Goal: Use online tool/utility: Utilize a website feature to perform a specific function

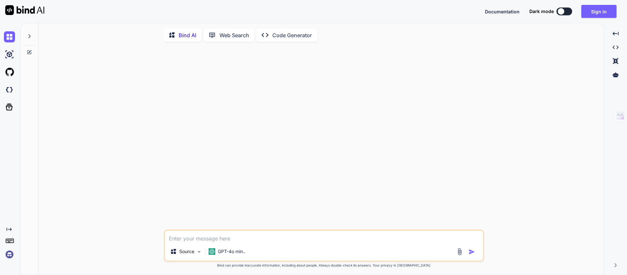
click at [215, 237] on textarea at bounding box center [324, 237] width 318 height 12
paste textarea "Lorem : Ipsumdolors am consectetura Elitse Doeiu TE inci utlaboreet do magnaali…"
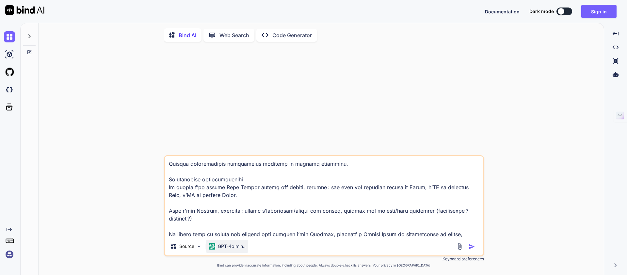
type textarea "Lorem : Ipsumdolors am consectetura Elitse Doeiu TE inci utlaboreet do magnaali…"
click at [233, 250] on p "GPT-4o min.." at bounding box center [232, 246] width 28 height 7
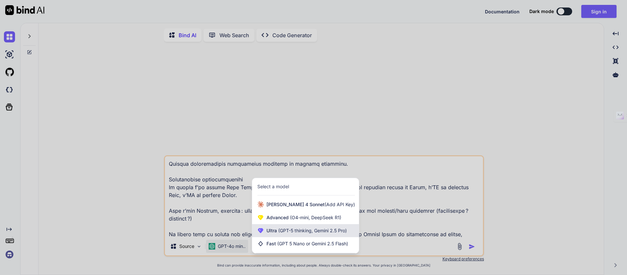
click at [301, 231] on span "(GPT-5 thinking, Gemini 2.5 Pro)" at bounding box center [312, 231] width 70 height 6
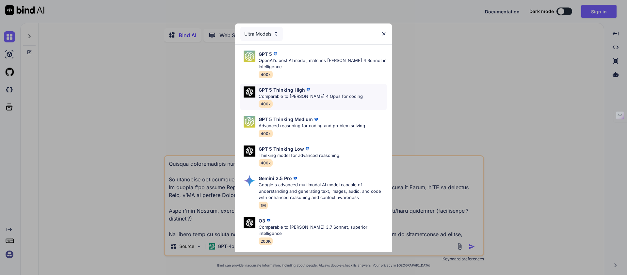
click at [324, 87] on div "GPT 5 Thinking High" at bounding box center [311, 90] width 104 height 7
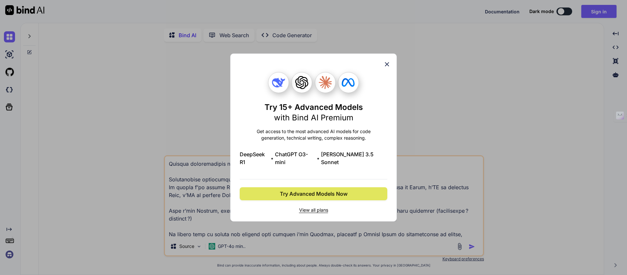
click at [343, 193] on span "Try Advanced Models Now" at bounding box center [314, 194] width 68 height 8
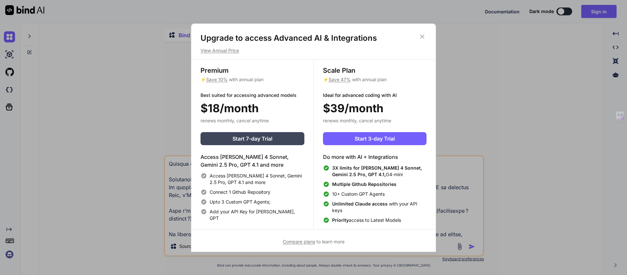
click at [423, 37] on icon at bounding box center [422, 36] width 4 height 4
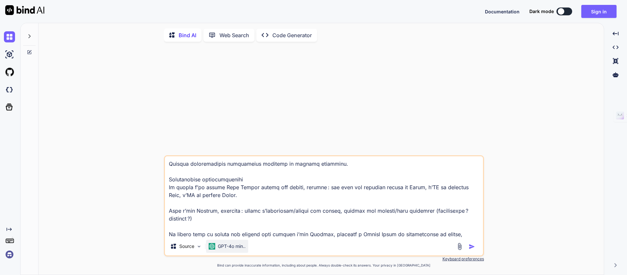
click at [233, 248] on p "GPT-4o min.." at bounding box center [232, 246] width 28 height 7
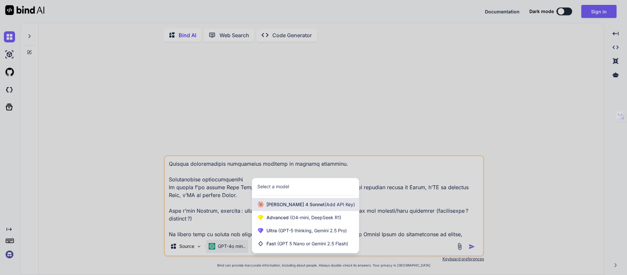
click at [275, 208] on span "Claude 4 Sonnet (Add API Key)" at bounding box center [311, 205] width 89 height 7
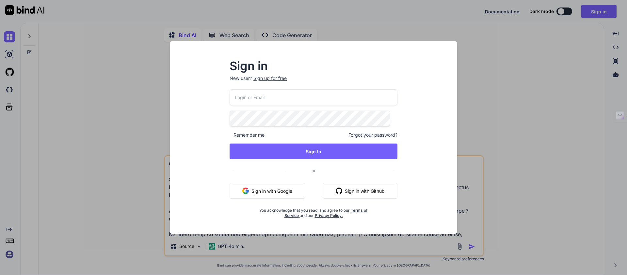
click at [527, 153] on div "Sign in New user? Sign up for free Remember me Forgot your password? Sign In or…" at bounding box center [313, 137] width 627 height 275
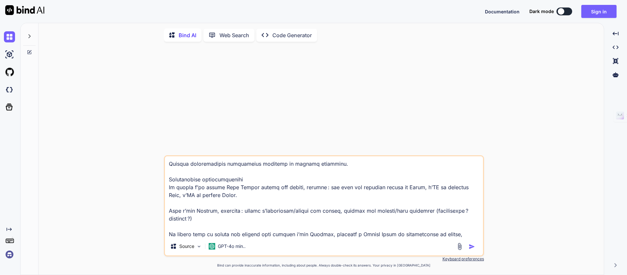
drag, startPoint x: 473, startPoint y: 246, endPoint x: 469, endPoint y: 239, distance: 7.6
click at [473, 246] on img "button" at bounding box center [472, 247] width 7 height 7
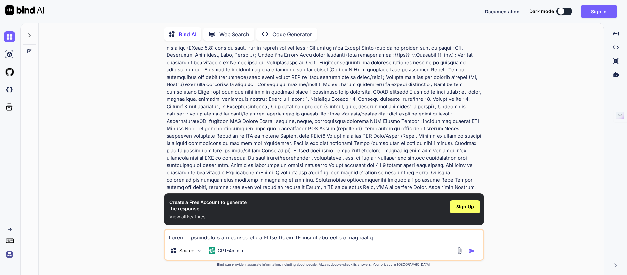
scroll to position [118, 0]
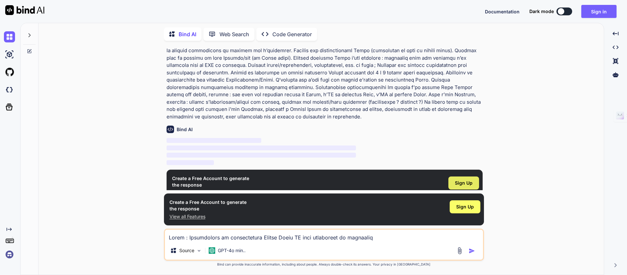
click at [465, 180] on span "Sign Up" at bounding box center [464, 183] width 18 height 7
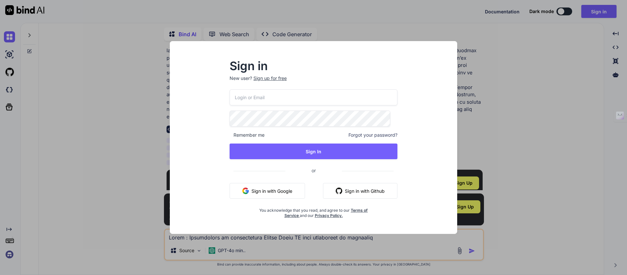
click at [286, 190] on button "Sign in with Google" at bounding box center [267, 191] width 75 height 16
drag, startPoint x: 281, startPoint y: 186, endPoint x: 279, endPoint y: 181, distance: 4.7
click at [281, 185] on button "Sign in with Google" at bounding box center [267, 191] width 75 height 16
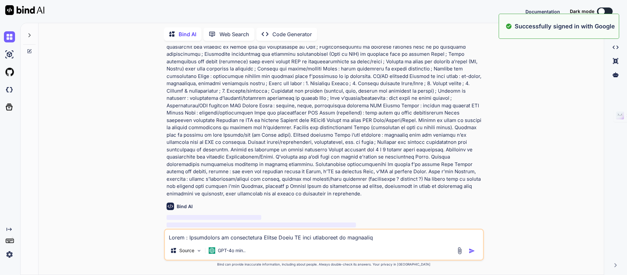
scroll to position [0, 0]
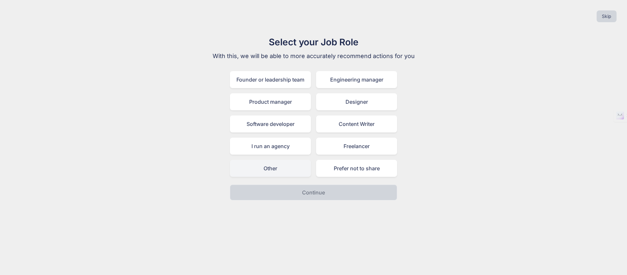
click at [287, 173] on div "Other" at bounding box center [270, 168] width 81 height 17
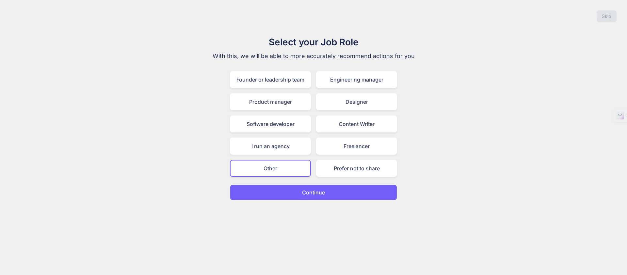
click at [310, 192] on p "Continue" at bounding box center [313, 193] width 23 height 8
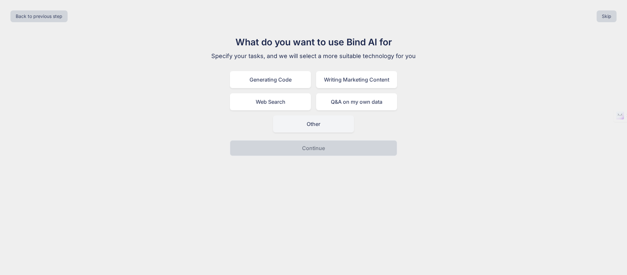
drag, startPoint x: 317, startPoint y: 118, endPoint x: 317, endPoint y: 122, distance: 3.7
click at [317, 118] on div "Other" at bounding box center [313, 124] width 81 height 17
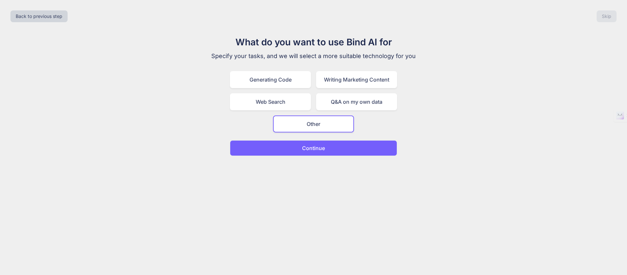
click at [294, 141] on button "Continue" at bounding box center [313, 148] width 167 height 16
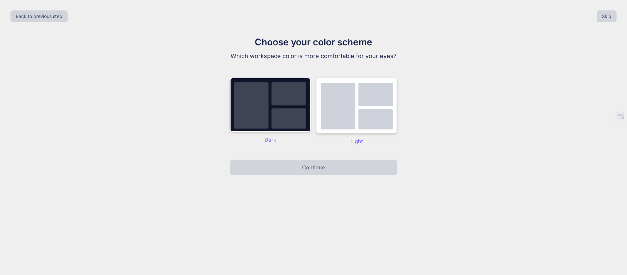
click at [357, 109] on img at bounding box center [356, 106] width 81 height 56
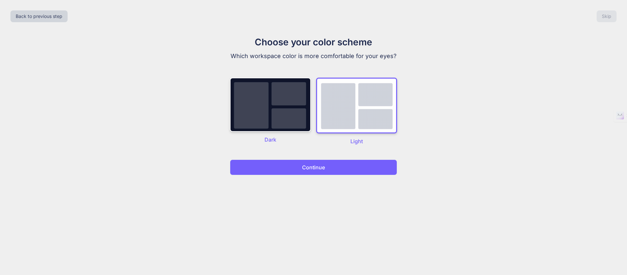
click at [326, 167] on button "Continue" at bounding box center [313, 168] width 167 height 16
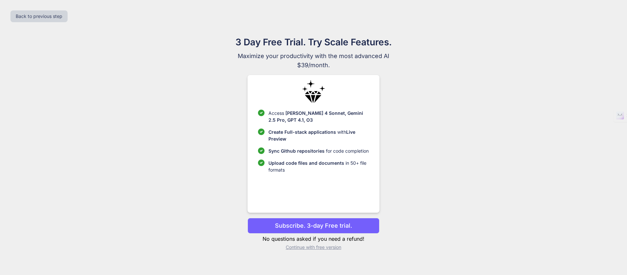
click at [316, 248] on p "Continue with free version" at bounding box center [314, 247] width 132 height 7
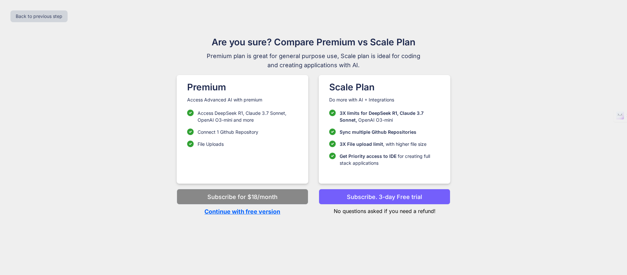
click at [388, 200] on p "Subscribe. 3-day Free trial" at bounding box center [384, 197] width 75 height 9
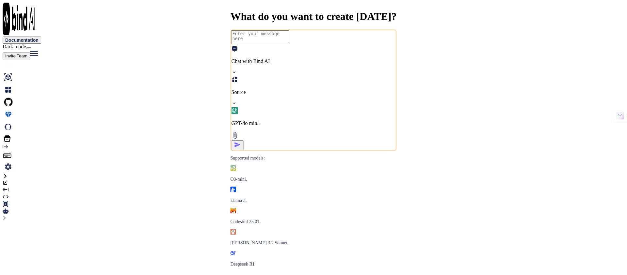
click at [232, 44] on textarea at bounding box center [261, 37] width 58 height 14
type textarea "x"
type textarea "Lorem : Ipsumdolors am consectetura Elitse Doeiu TE inci utlaboreet do magnaali…"
type textarea "x"
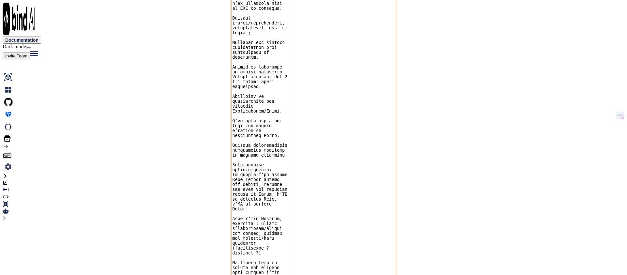
type textarea "Lorem : Ipsumdolors am consectetura Elitse Doeiu TE inci utlaboreet do magnaali…"
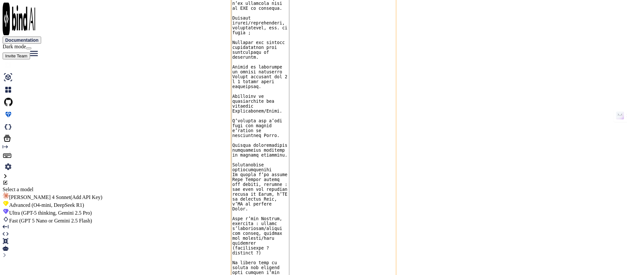
click at [92, 210] on span "Ultra (GPT-5 thinking, Gemini 2.5 Pro)" at bounding box center [50, 213] width 83 height 6
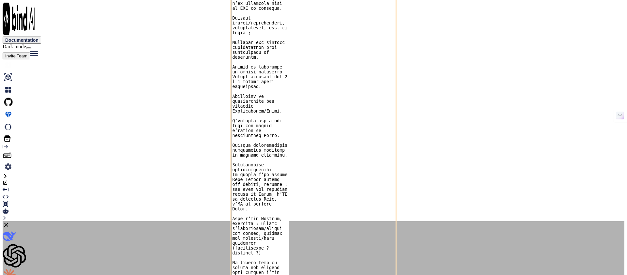
click at [10, 221] on icon at bounding box center [6, 224] width 7 height 7
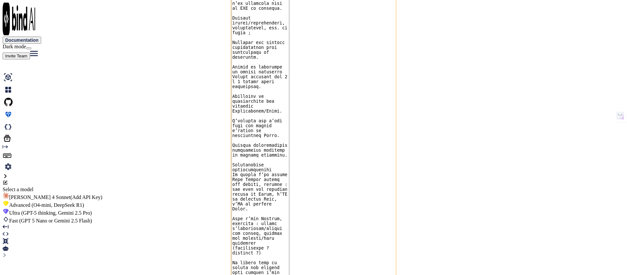
click at [84, 203] on span "(O4-mini, DeepSeek R1)" at bounding box center [57, 206] width 54 height 6
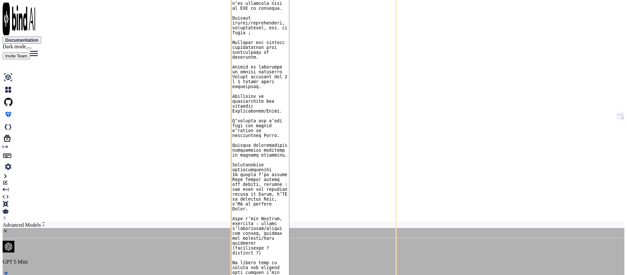
click at [388, 221] on div "Advanced Models" at bounding box center [314, 228] width 622 height 14
drag, startPoint x: 473, startPoint y: 187, endPoint x: 485, endPoint y: 187, distance: 11.8
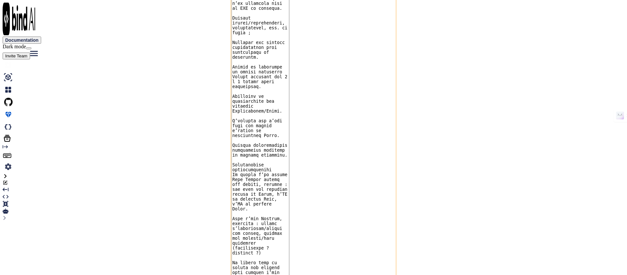
drag, startPoint x: 528, startPoint y: 201, endPoint x: 474, endPoint y: 182, distance: 56.9
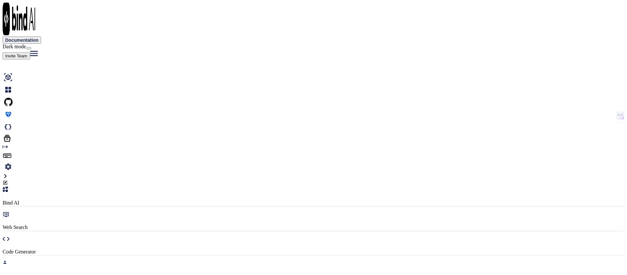
scroll to position [41, 0]
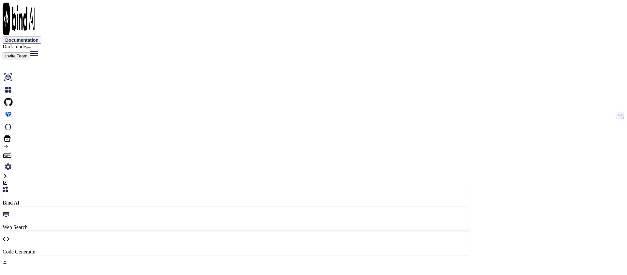
scroll to position [0, 0]
click at [119, 211] on div "Web Search" at bounding box center [236, 220] width 466 height 19
drag, startPoint x: 180, startPoint y: 40, endPoint x: 178, endPoint y: 31, distance: 8.8
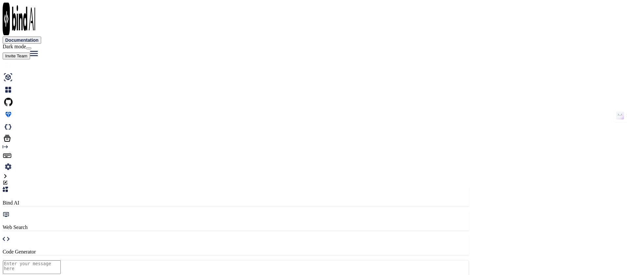
click at [180, 187] on div "Bind AI Web Search Created with Pixso. Code Generator" at bounding box center [236, 221] width 466 height 68
click at [178, 249] on p "Code Generator" at bounding box center [236, 252] width 466 height 6
type textarea "x"
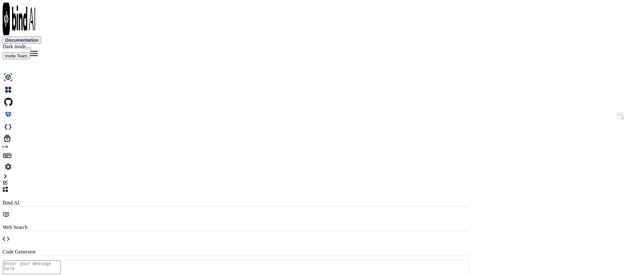
click at [7, 72] on img at bounding box center [8, 77] width 11 height 11
click at [8, 97] on img at bounding box center [8, 102] width 11 height 11
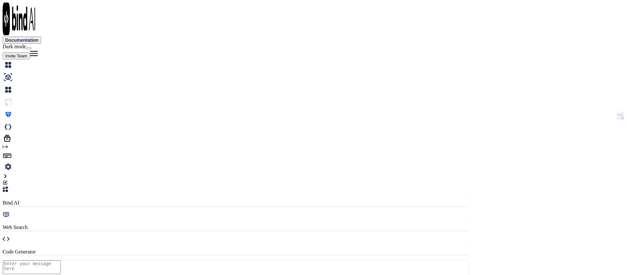
click at [9, 122] on div at bounding box center [314, 128] width 622 height 12
click at [11, 72] on img at bounding box center [8, 77] width 11 height 11
click at [7, 59] on img at bounding box center [8, 64] width 11 height 11
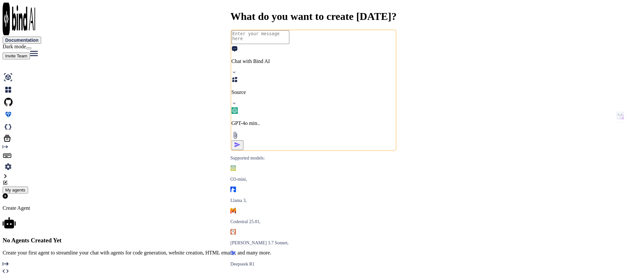
click at [13, 122] on img at bounding box center [8, 127] width 11 height 11
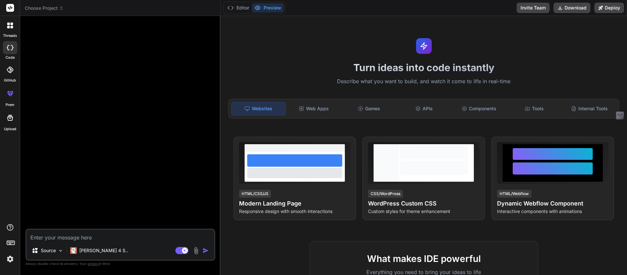
type textarea "x"
click at [320, 108] on div "Web Apps" at bounding box center [314, 109] width 54 height 14
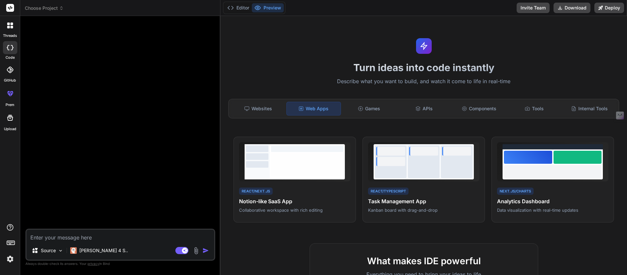
click at [7, 26] on div at bounding box center [10, 26] width 14 height 14
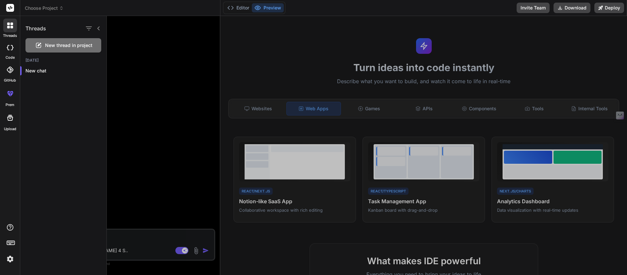
click at [9, 7] on rect at bounding box center [10, 8] width 8 height 8
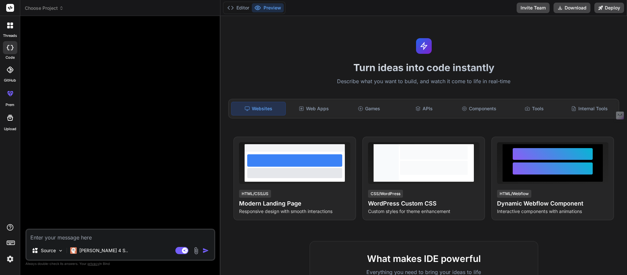
type textarea "x"
click at [86, 237] on textarea at bounding box center [120, 236] width 188 height 12
type textarea "Lorem : Ipsumdolors am consectetura Elitse Doeiu TE inci utlaboreet do magnaali…"
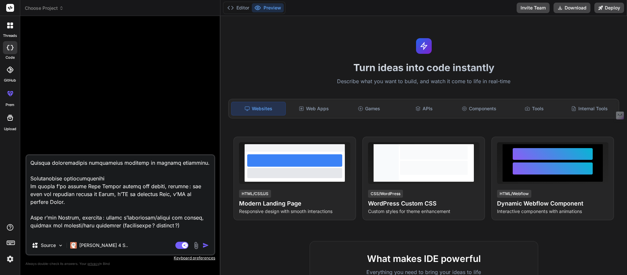
scroll to position [636, 0]
drag, startPoint x: 72, startPoint y: 184, endPoint x: 58, endPoint y: 187, distance: 14.3
click at [58, 187] on textarea at bounding box center [120, 195] width 188 height 81
type textarea "x"
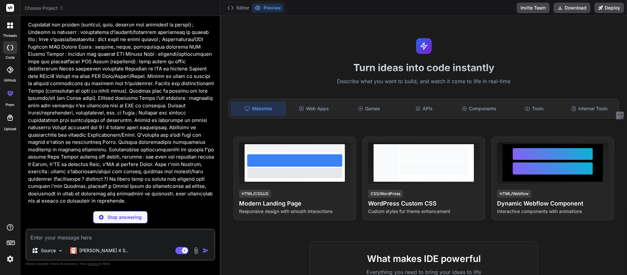
scroll to position [132, 0]
type textarea "x"
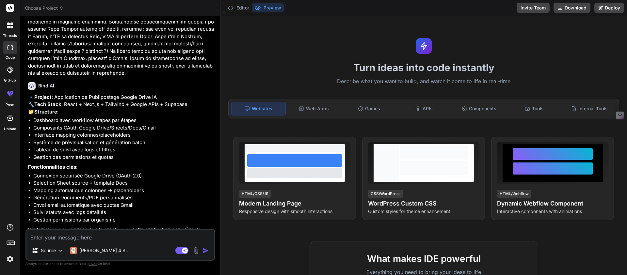
scroll to position [266, 0]
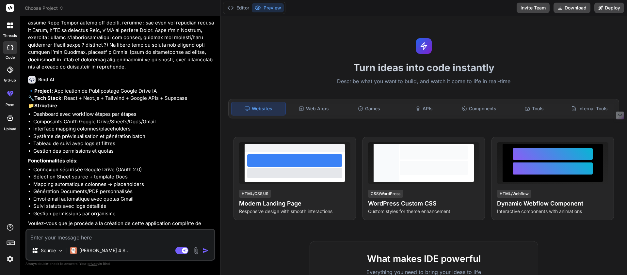
click at [111, 238] on textarea at bounding box center [120, 236] width 188 height 12
type textarea "o"
type textarea "x"
type textarea "ou"
type textarea "x"
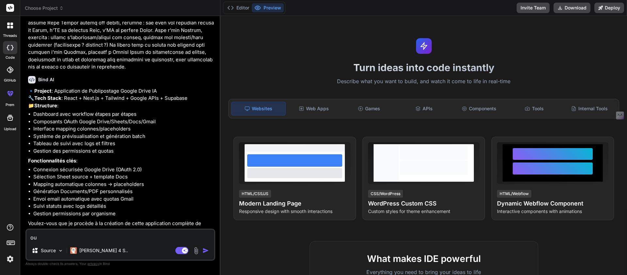
type textarea "oui"
type textarea "x"
type textarea "oui"
type textarea "x"
type textarea "oui v"
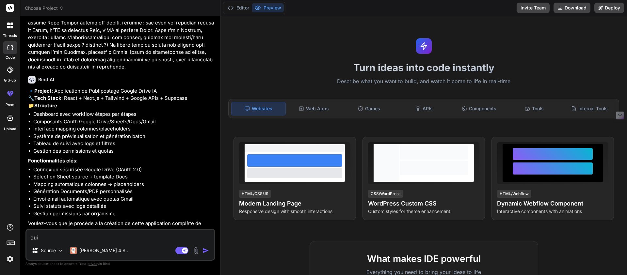
type textarea "x"
type textarea "oui va"
type textarea "x"
type textarea "oui vas"
type textarea "x"
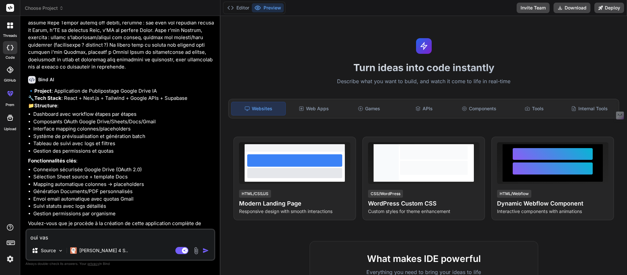
type textarea "oui vas"
type textarea "x"
type textarea "oui vas y"
type textarea "x"
type textarea "oui vas y"
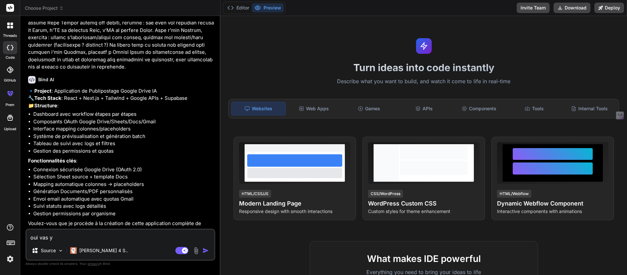
type textarea "x"
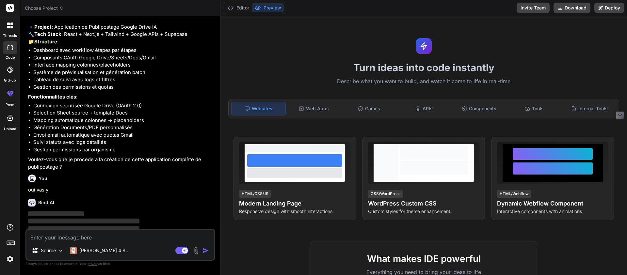
scroll to position [334, 0]
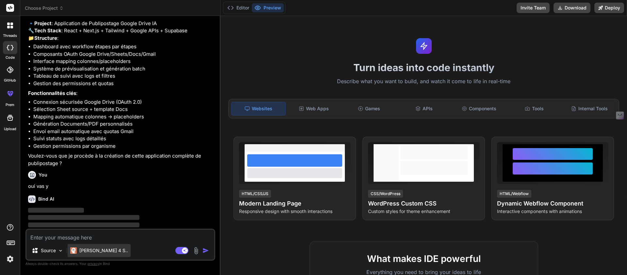
click at [92, 248] on p "[PERSON_NAME] 4 S.." at bounding box center [103, 251] width 49 height 7
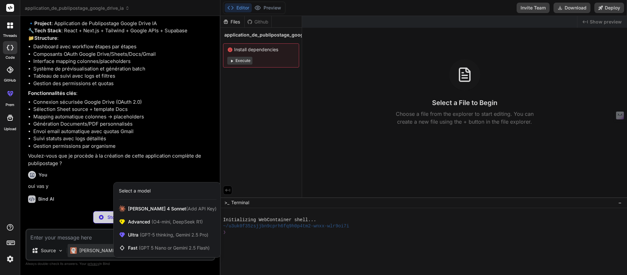
click at [14, 201] on div "threads code GitHub prem Upload" at bounding box center [10, 137] width 20 height 275
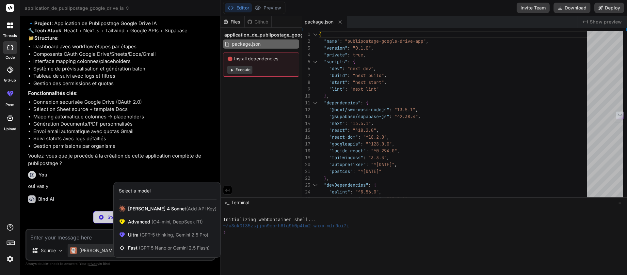
type textarea "x"
type textarea "}, } module.exports = nextConfig"
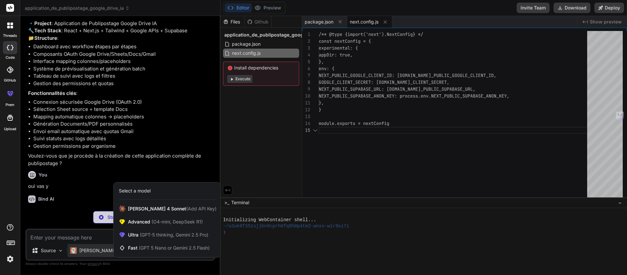
scroll to position [27, 0]
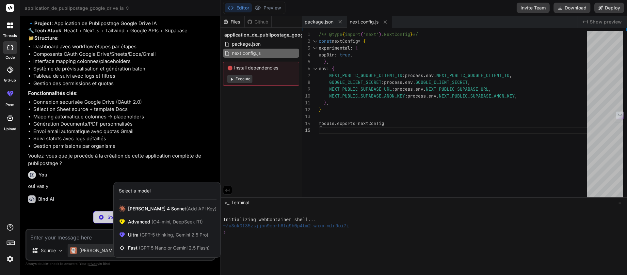
type textarea "x"
type textarea "plugins: [], }"
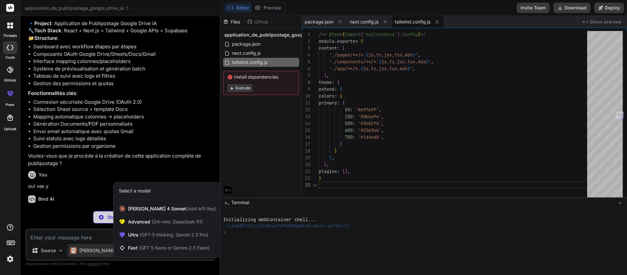
type textarea "x"
type textarea "module.exports = { plugins: { tailwindcss: {}, autoprefixer: {}, }, }"
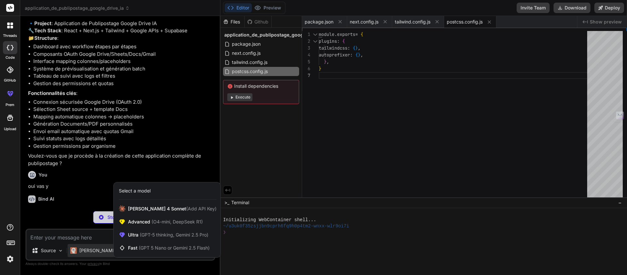
type textarea "x"
type textarea "NEXT_PUBLIC_GOOGLE_CLIENT_ID=your_google_client_id_here GOOGLE_CLIENT_SECRET=yo…"
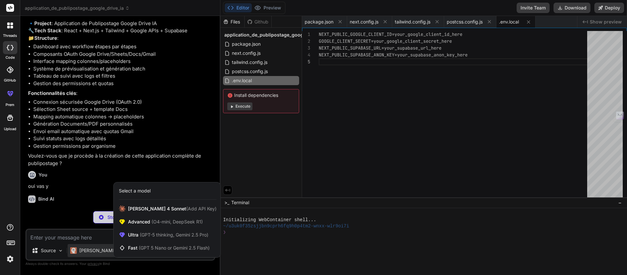
type textarea "x"
type textarea "@apply bg-green-600 text-white; } .step-inactive { @apply bg-gray-200 text-gray…"
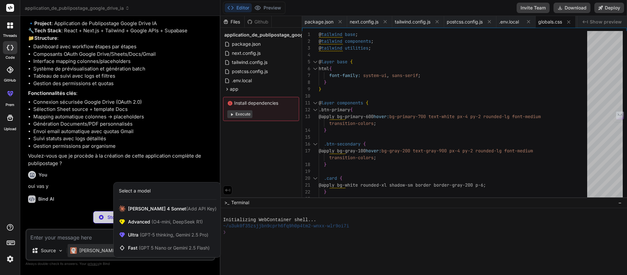
click at [10, 199] on div "threads code GitHub prem Upload" at bounding box center [10, 137] width 20 height 275
type textarea "x"
type textarea "}: { children: React.ReactNode }) { return ( <html lang="fr"> <body className="…"
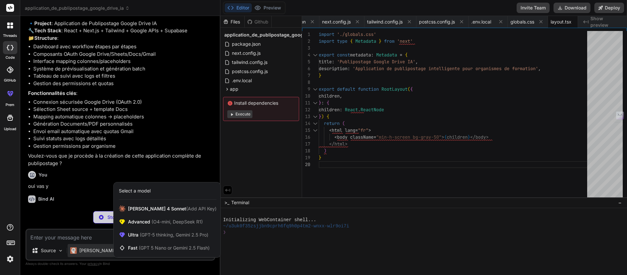
click at [209, 182] on div at bounding box center [313, 137] width 627 height 275
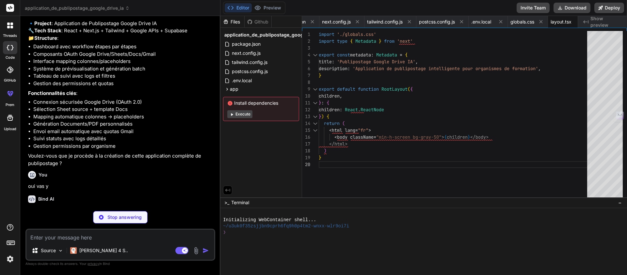
click at [238, 113] on button "Execute" at bounding box center [239, 114] width 25 height 8
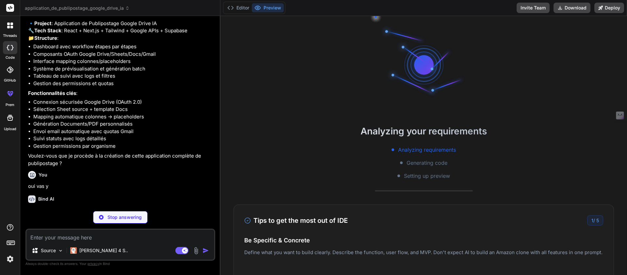
type textarea "x"
type textarea "onPrev={handlePrevStep} /> )} </div> </div> </main> </div> ) }"
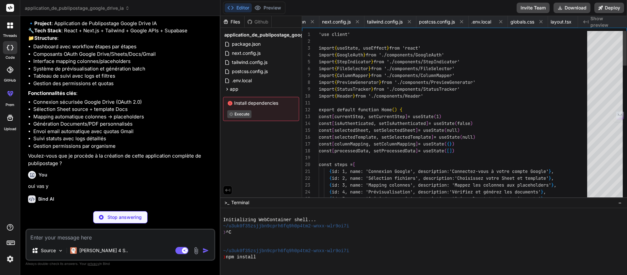
scroll to position [0, 67]
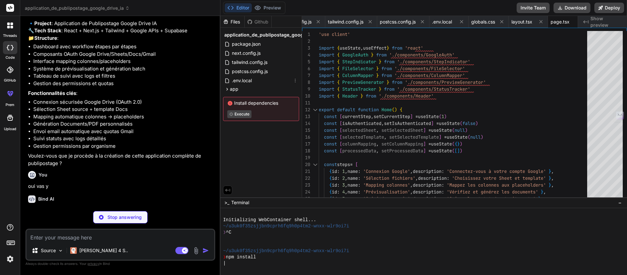
type textarea "x"
type textarea "</div> </div> </nav> </div> </div> </header> ) }"
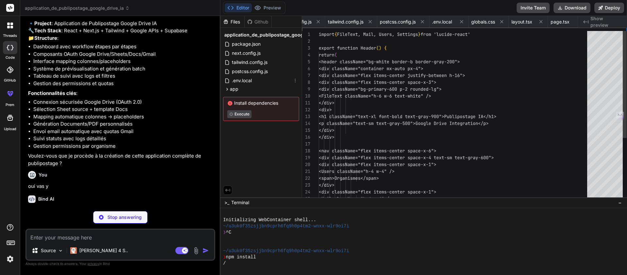
scroll to position [61, 0]
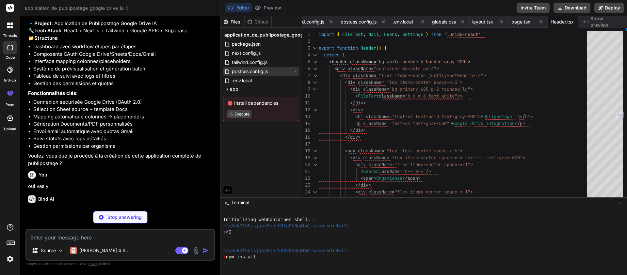
type textarea "x"
type textarea "<li>• Création de nouveaux documents dans Drive</li> <li>• Envoi d'emails via G…"
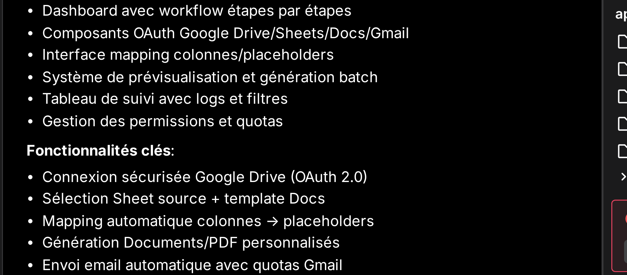
scroll to position [347, 0]
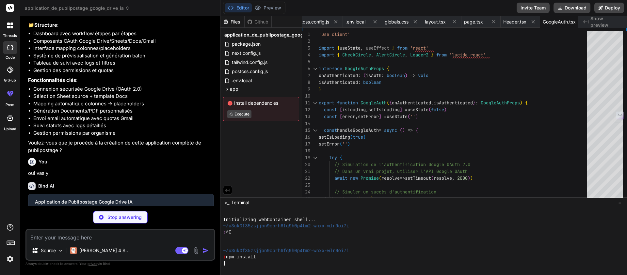
type textarea "x"
type textarea "${[DOMAIN_NAME] < currentStep ? 'bg-green-600' : 'bg-gray-200'} `} /> )} </div>…"
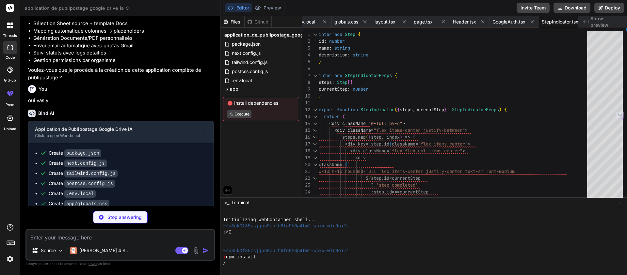
scroll to position [477, 0]
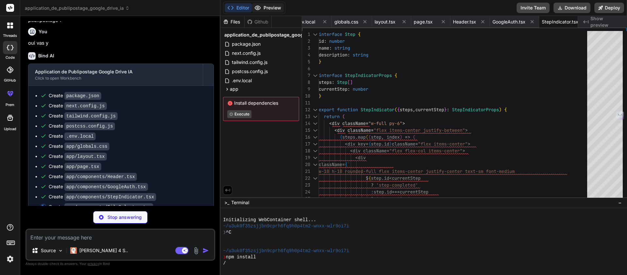
click at [272, 8] on button "Preview" at bounding box center [268, 7] width 32 height 9
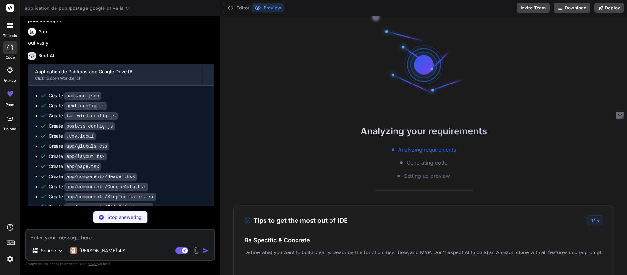
type textarea "x"
type textarea ") }"
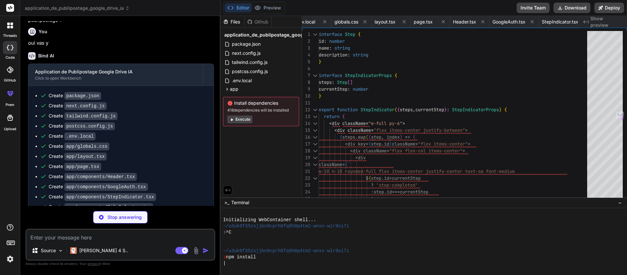
type textarea "x"
type textarea "</div> ) }"
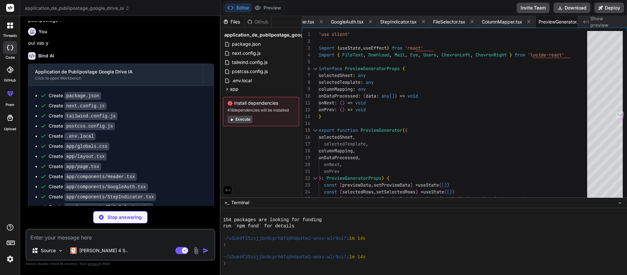
type textarea "x"
type textarea "Traitement terminé avec succès ! </div> <CheckCircle className="h-5 w-5 text-gr…"
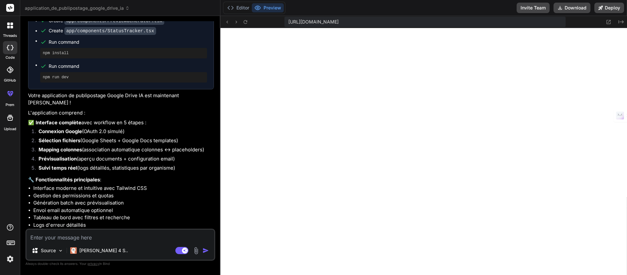
scroll to position [528, 0]
click at [609, 21] on icon at bounding box center [609, 22] width 6 height 6
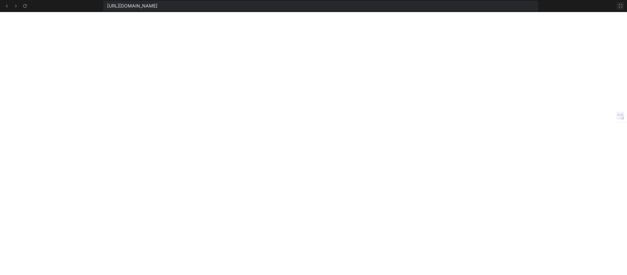
click at [621, 6] on icon at bounding box center [620, 5] width 5 height 5
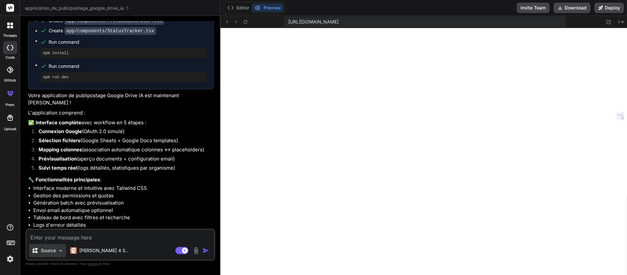
click at [49, 252] on p "Source" at bounding box center [48, 251] width 15 height 7
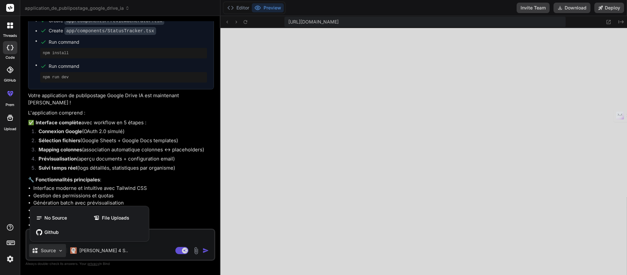
click at [332, 206] on div at bounding box center [313, 137] width 627 height 275
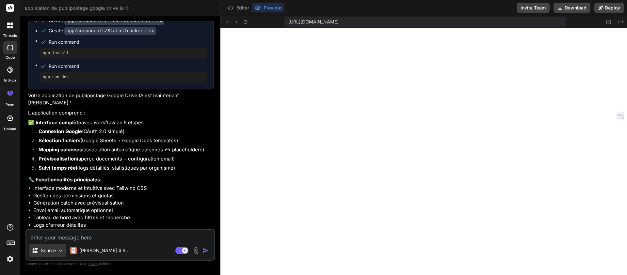
click at [43, 252] on p "Source" at bounding box center [48, 251] width 15 height 7
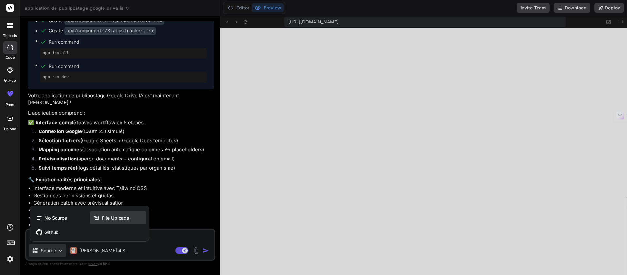
click at [107, 215] on span "File Uploads" at bounding box center [115, 218] width 27 height 7
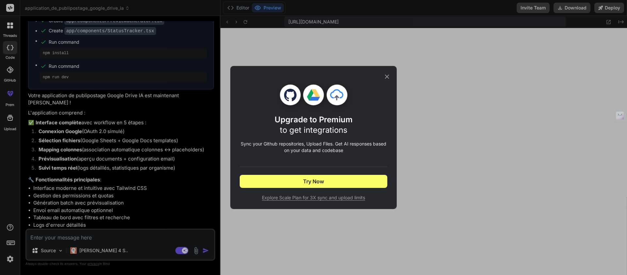
click at [387, 76] on icon at bounding box center [386, 76] width 7 height 7
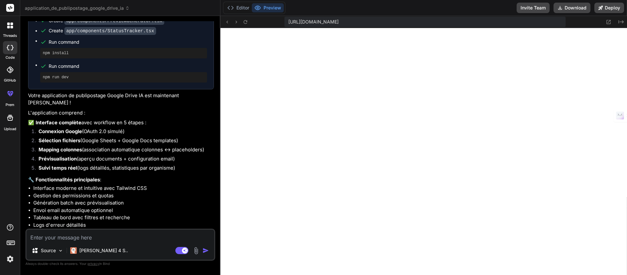
click at [142, 185] on li "Interface moderne et intuitive avec Tailwind CSS" at bounding box center [123, 189] width 181 height 8
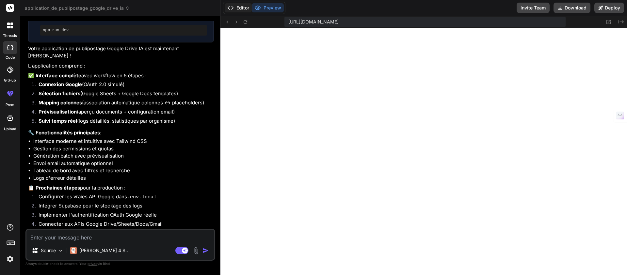
click at [235, 8] on button "Editor" at bounding box center [238, 7] width 27 height 9
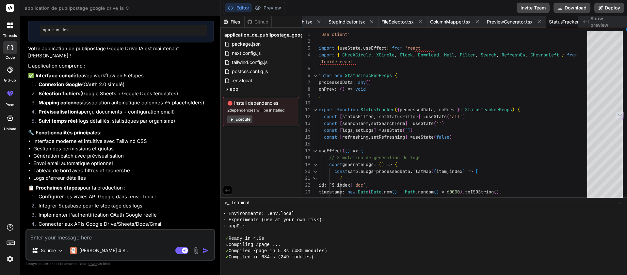
click at [244, 117] on button "Execute" at bounding box center [239, 120] width 25 height 8
type textarea "x"
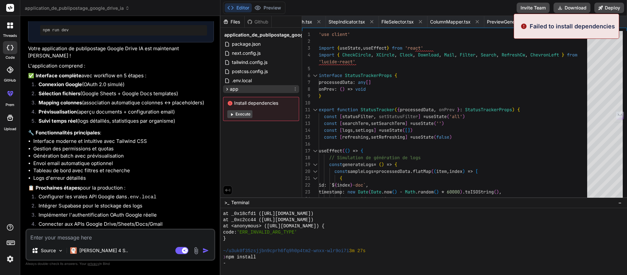
scroll to position [1161, 0]
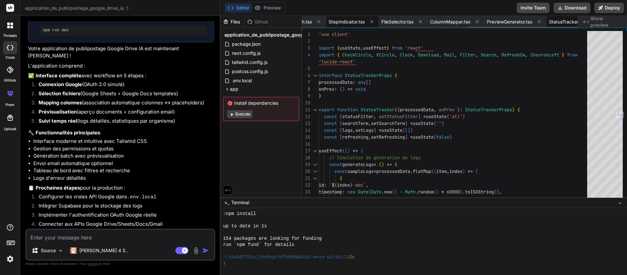
click at [329, 22] on span "StepIndicator.tsx" at bounding box center [347, 22] width 37 height 7
type textarea "${[DOMAIN_NAME] < currentStep ? 'bg-green-600' : 'bg-gray-200'} `} /> )} </div>…"
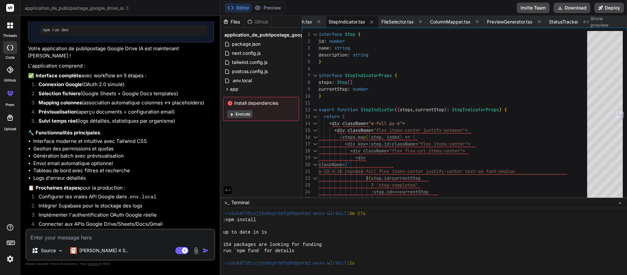
scroll to position [1153, 0]
click at [266, 6] on button "Preview" at bounding box center [268, 7] width 32 height 9
click at [238, 111] on button "Execute" at bounding box center [239, 114] width 25 height 8
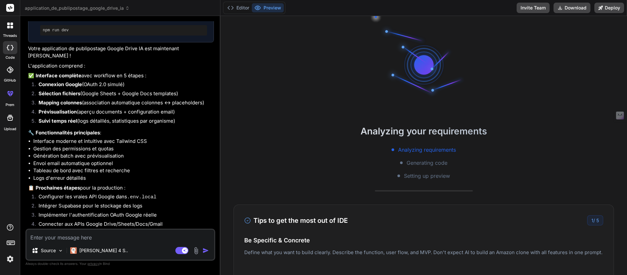
scroll to position [1154, 0]
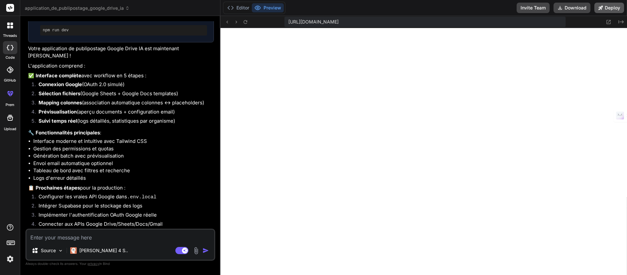
click at [604, 6] on button "Deploy" at bounding box center [609, 8] width 30 height 10
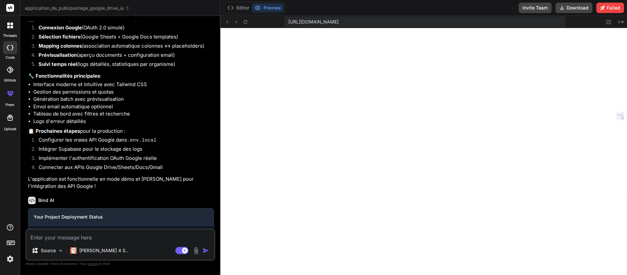
scroll to position [806, 0]
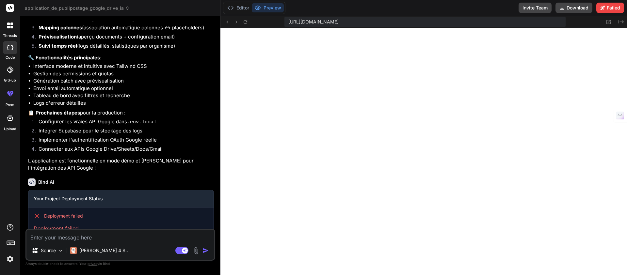
click at [67, 225] on p "Deployment failed" at bounding box center [121, 229] width 175 height 8
click at [613, 7] on button "Failed" at bounding box center [610, 8] width 28 height 10
type textarea "x"
